Goal: Task Accomplishment & Management: Manage account settings

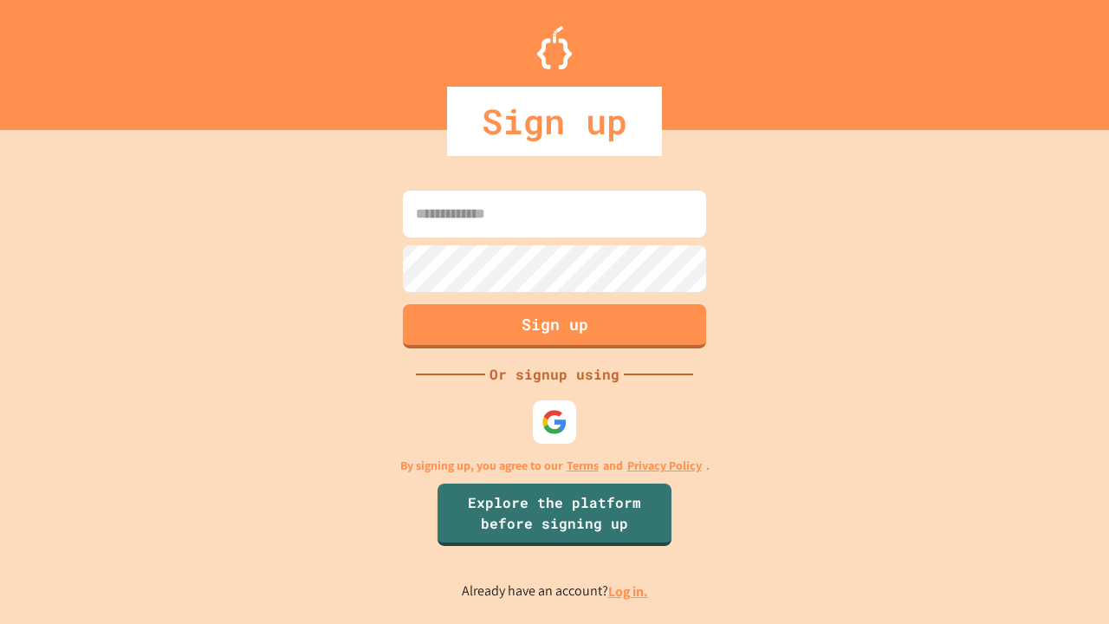
click at [629, 591] on link "Log in." at bounding box center [628, 591] width 40 height 18
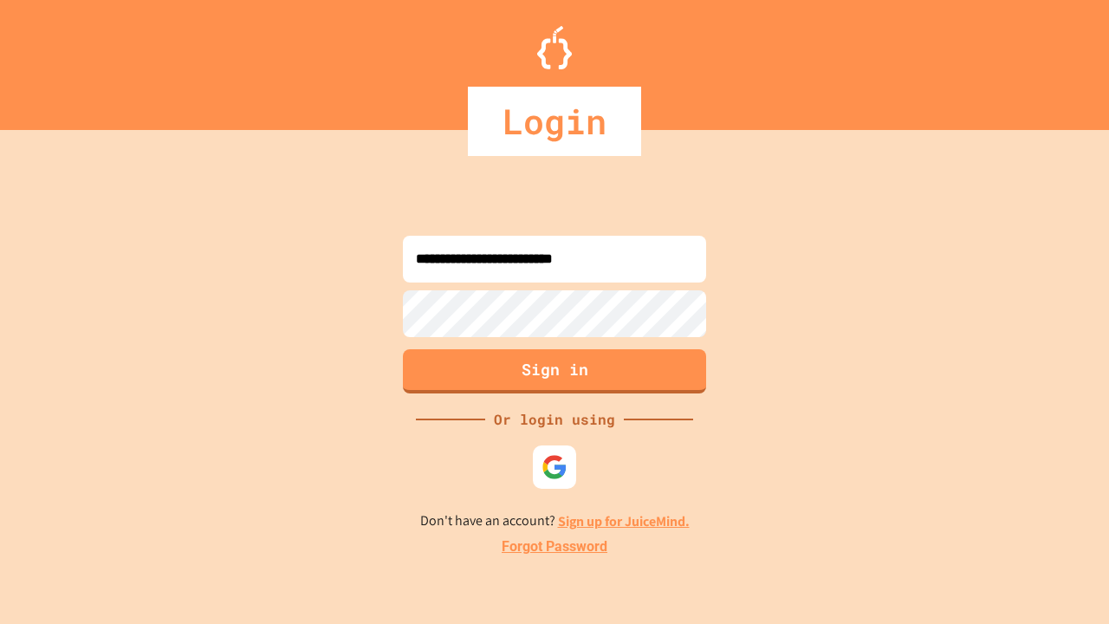
type input "**********"
